Goal: Information Seeking & Learning: Learn about a topic

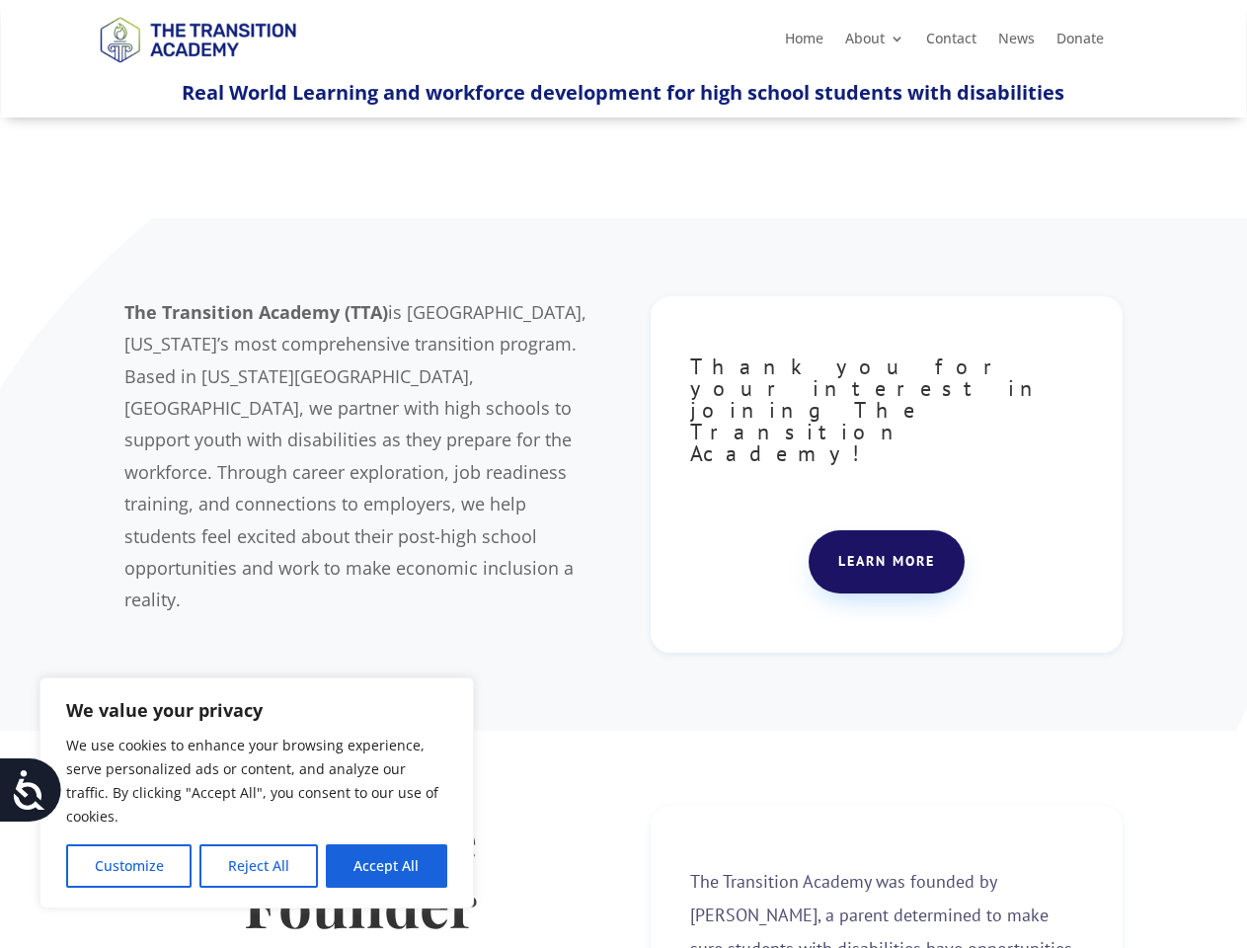
click at [623, 474] on div "The Transition Academy (TTA) is [GEOGRAPHIC_DATA], [US_STATE]’s most comprehens…" at bounding box center [622, 474] width 997 height 407
click at [128, 866] on button "Customize" at bounding box center [128, 865] width 125 height 43
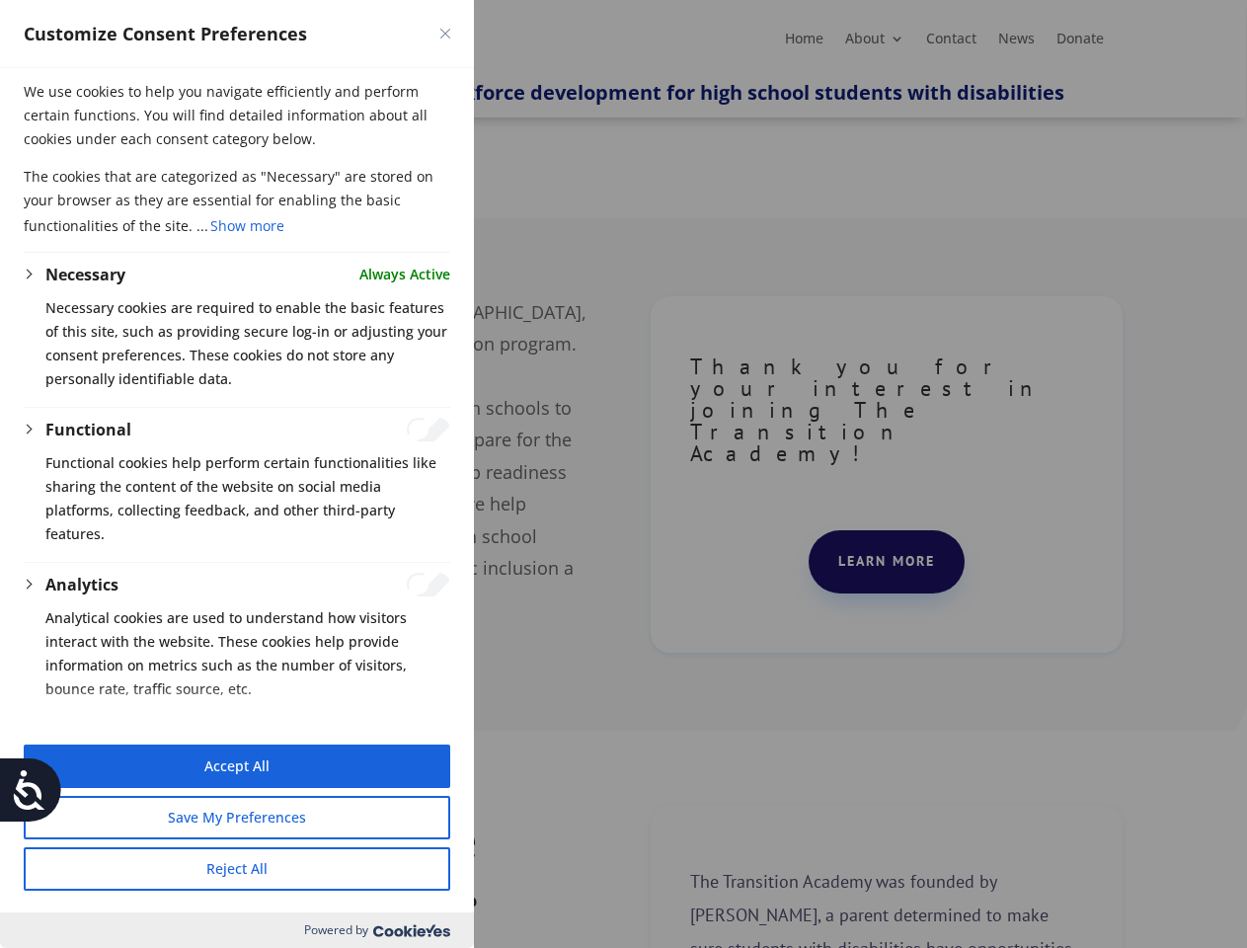
click at [258, 866] on button "Reject All" at bounding box center [237, 868] width 426 height 43
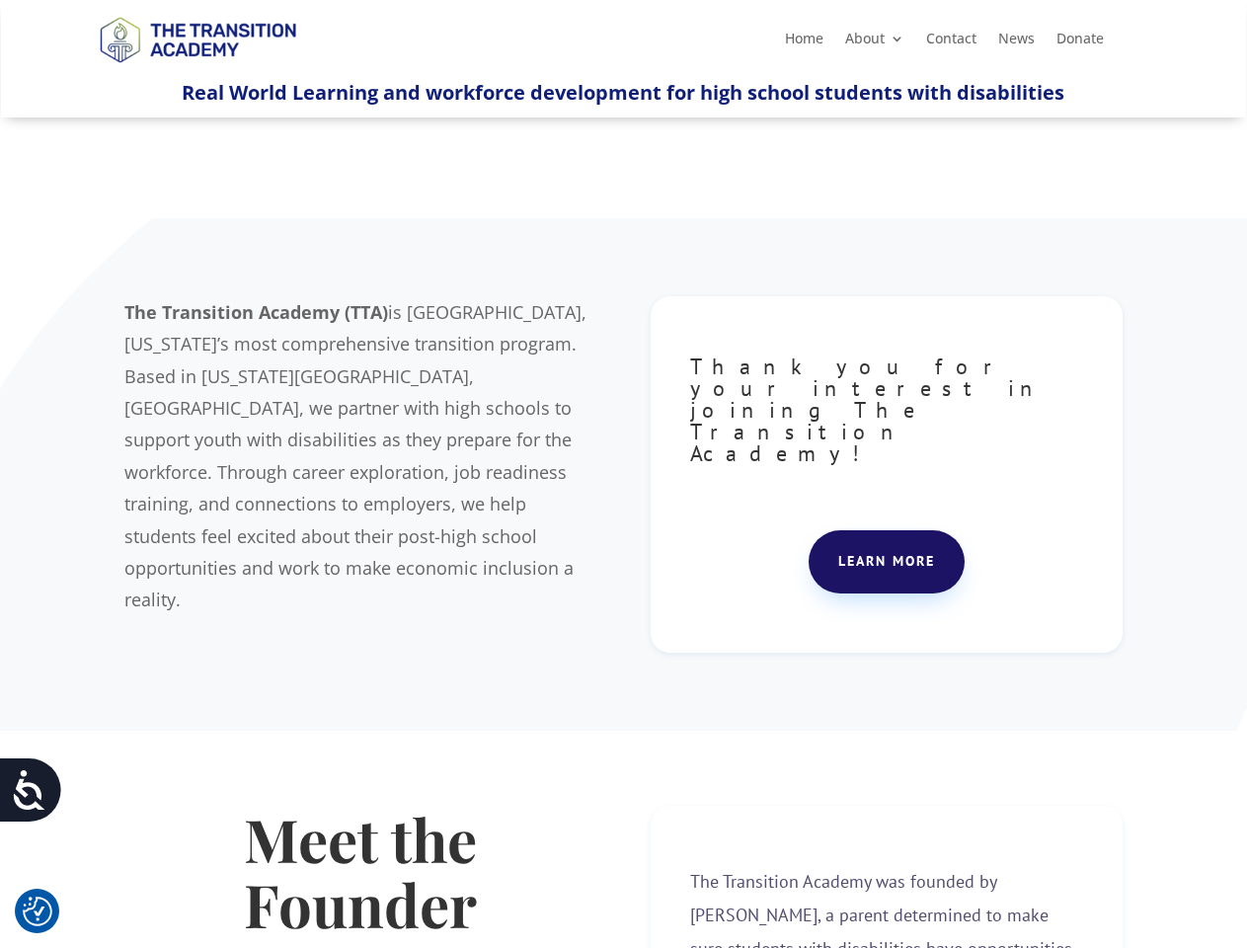
click at [386, 866] on strong "Meet the Founder" at bounding box center [360, 871] width 233 height 144
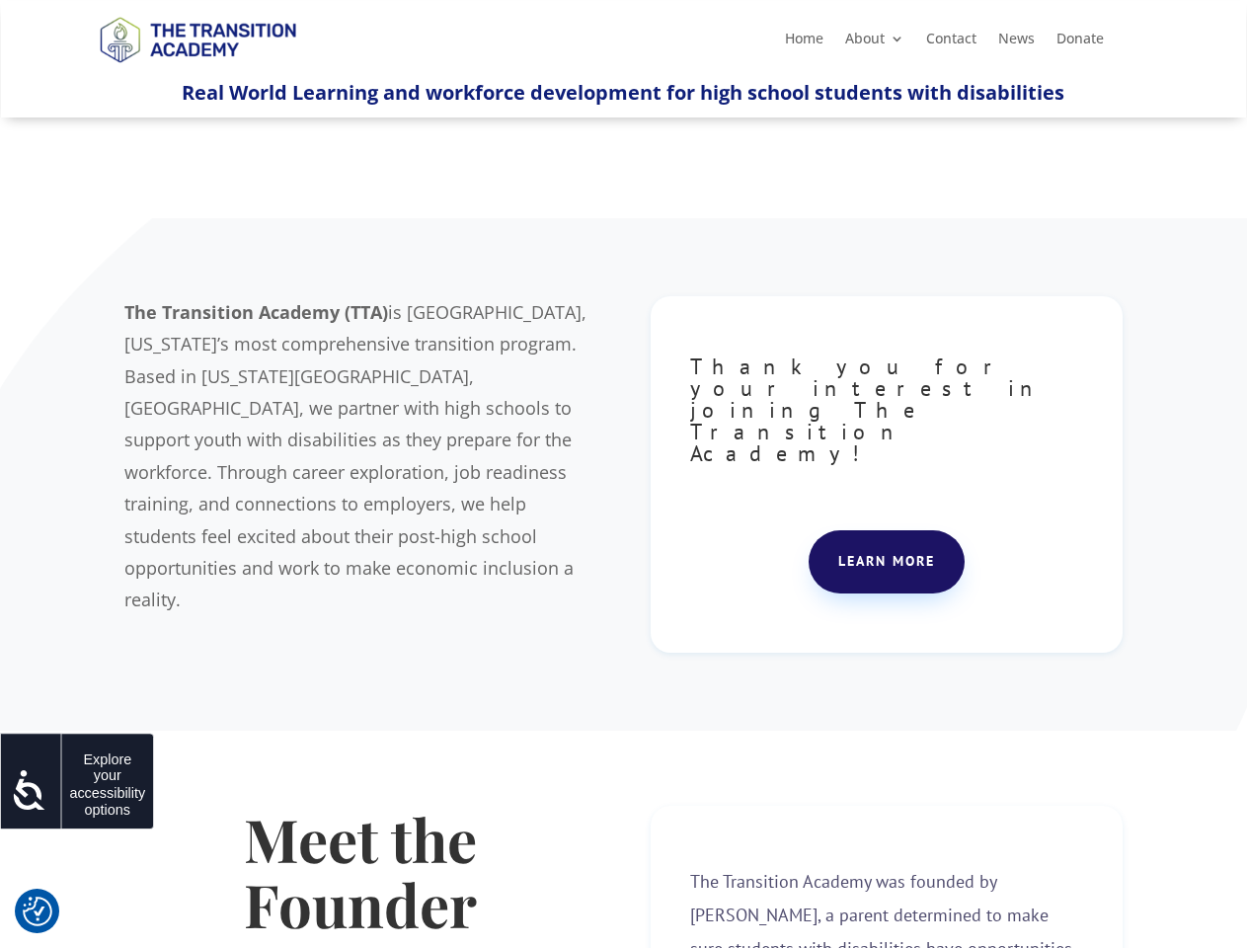
click at [31, 790] on icon at bounding box center [29, 789] width 39 height 39
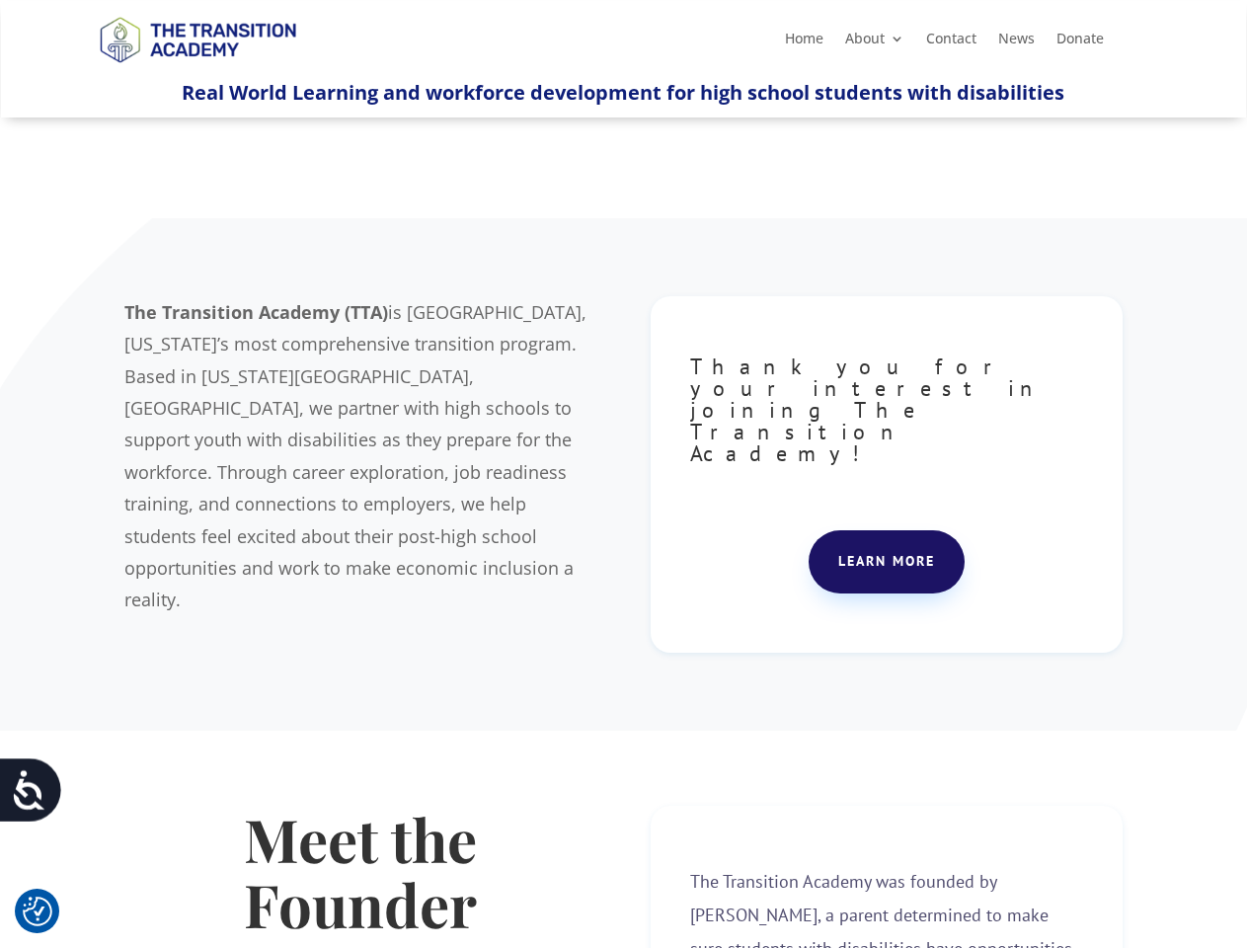
click at [623, 474] on div "The Transition Academy (TTA) is [GEOGRAPHIC_DATA], [US_STATE]’s most comprehens…" at bounding box center [622, 474] width 997 height 407
